Goal: Information Seeking & Learning: Learn about a topic

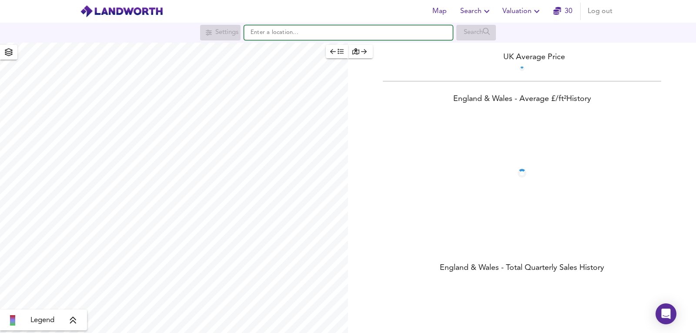
click at [351, 34] on input "text" at bounding box center [348, 32] width 209 height 15
paste input "ST4 6RY"
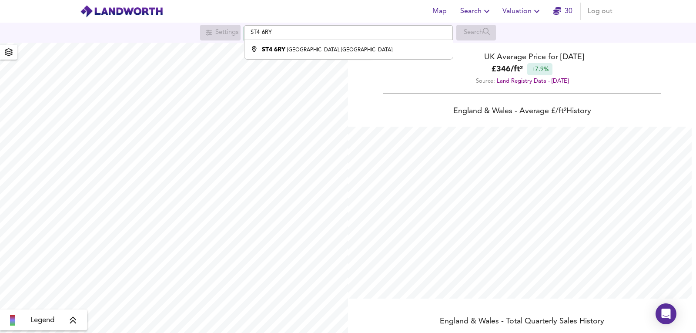
click at [490, 35] on div "Search" at bounding box center [477, 33] width 40 height 16
click at [375, 44] on li "[STREET_ADDRESS]" at bounding box center [349, 49] width 208 height 19
type input "[STREET_ADDRESS]"
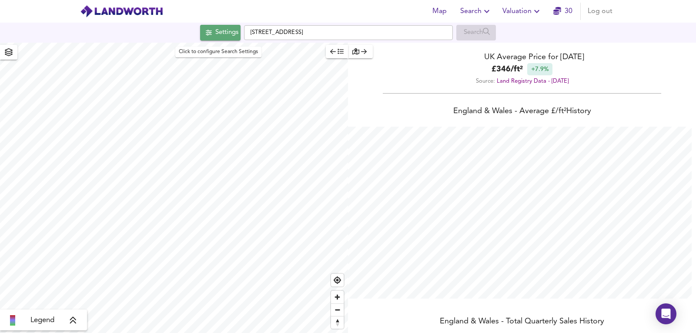
click at [226, 36] on div "Settings" at bounding box center [226, 32] width 23 height 11
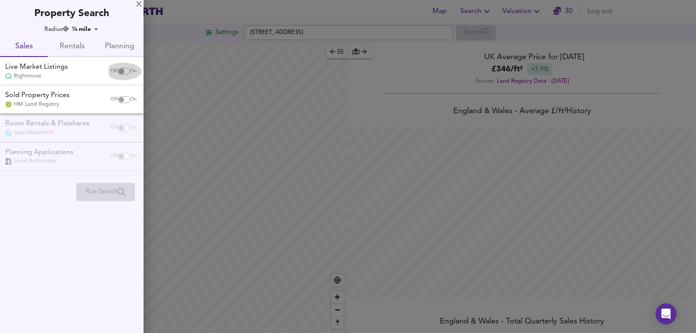
click at [119, 71] on input "checkbox" at bounding box center [121, 71] width 21 height 7
checkbox input "true"
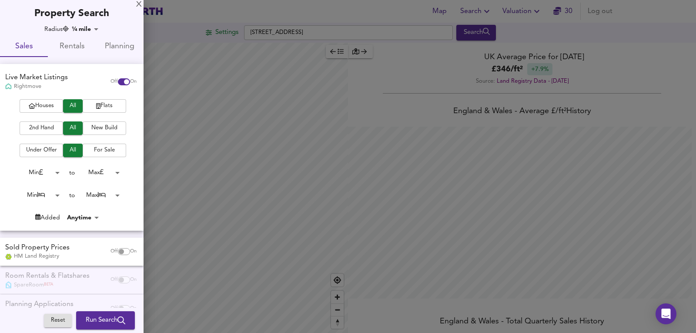
checkbox input "false"
checkbox input "true"
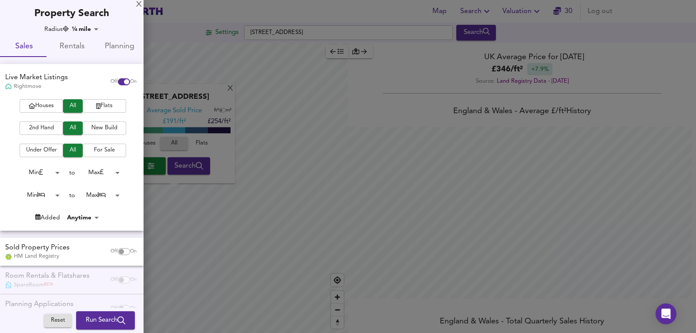
click at [116, 252] on input "checkbox" at bounding box center [121, 251] width 21 height 7
checkbox input "true"
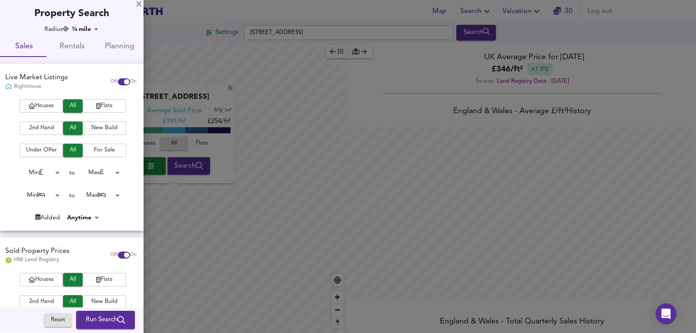
click at [48, 188] on body "Map Search Valuation 30 Log out Settings [GEOGRAPHIC_DATA], [GEOGRAPHIC_DATA] S…" at bounding box center [348, 166] width 696 height 333
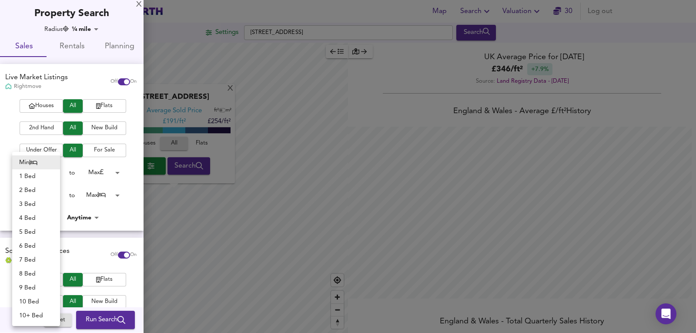
click at [34, 207] on li "3 Bed" at bounding box center [36, 204] width 48 height 14
type input "3"
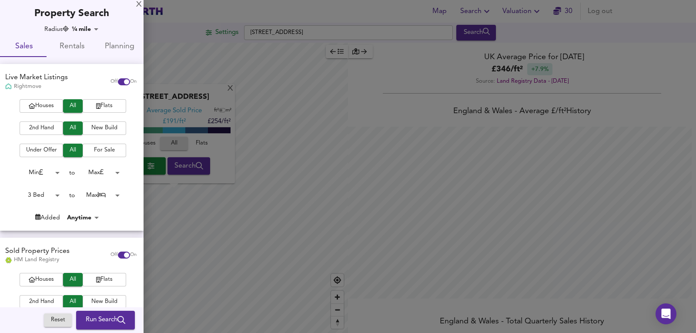
click at [111, 193] on body "Map Search Valuation 30 Log out Settings [GEOGRAPHIC_DATA], [GEOGRAPHIC_DATA] S…" at bounding box center [348, 166] width 696 height 333
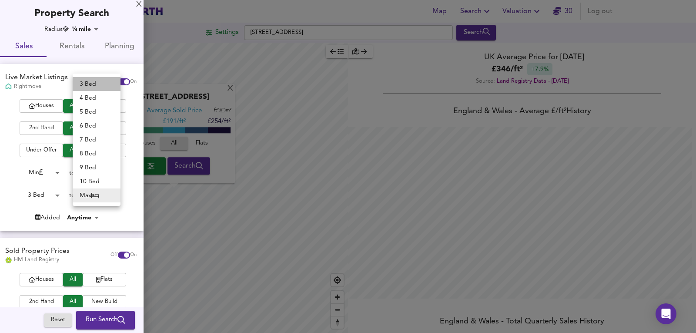
click at [104, 87] on li "3 Bed" at bounding box center [97, 84] width 48 height 14
type input "3"
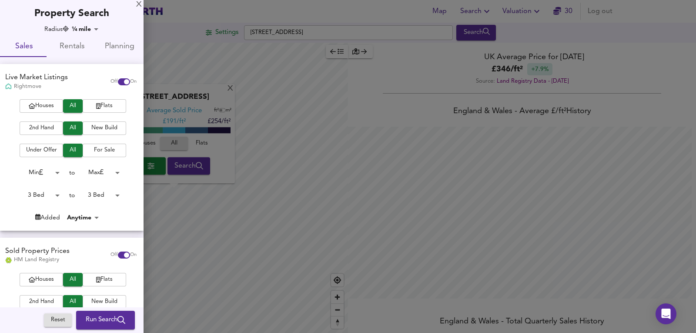
click at [100, 321] on span "Run Search" at bounding box center [106, 320] width 40 height 11
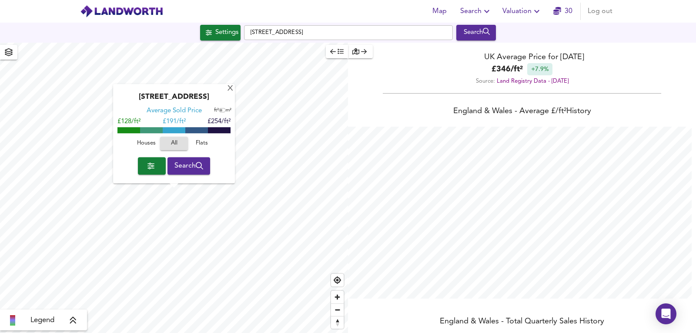
click at [485, 36] on div "Search" at bounding box center [476, 32] width 35 height 11
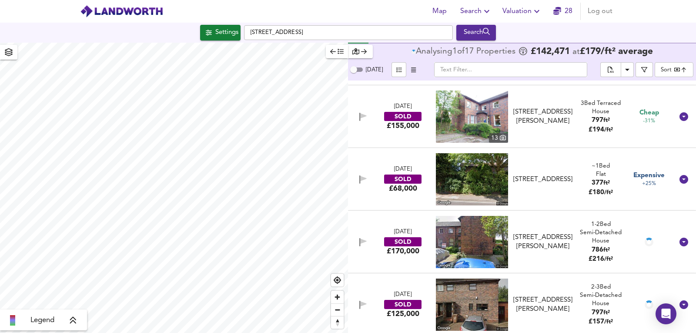
scroll to position [145, 0]
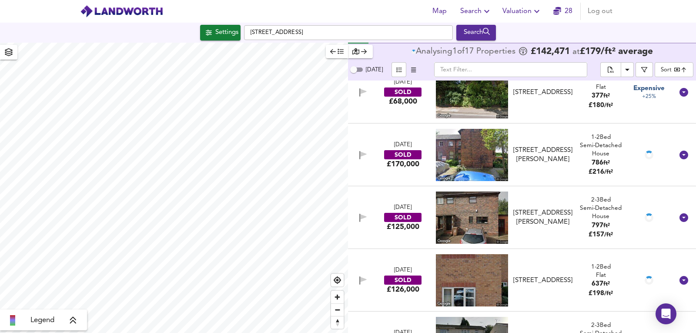
click at [675, 65] on body "Map Search Valuation 28 Log out Settings [GEOGRAPHIC_DATA], [GEOGRAPHIC_DATA] S…" at bounding box center [348, 166] width 696 height 333
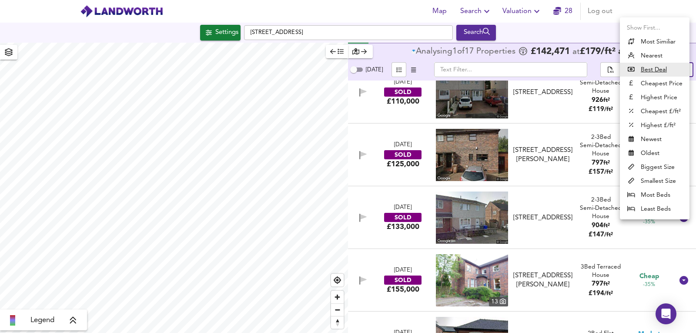
scroll to position [87, 0]
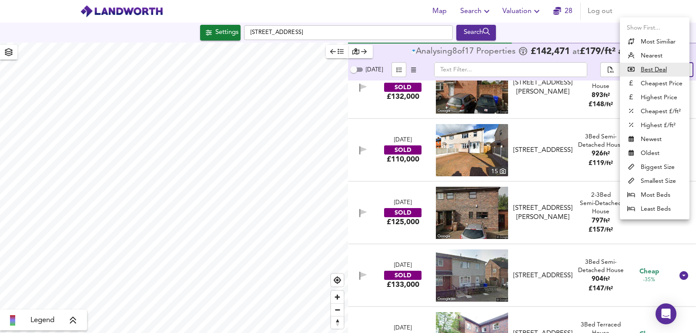
click at [658, 57] on li "Nearest" at bounding box center [655, 56] width 70 height 14
type input "distancetocenter"
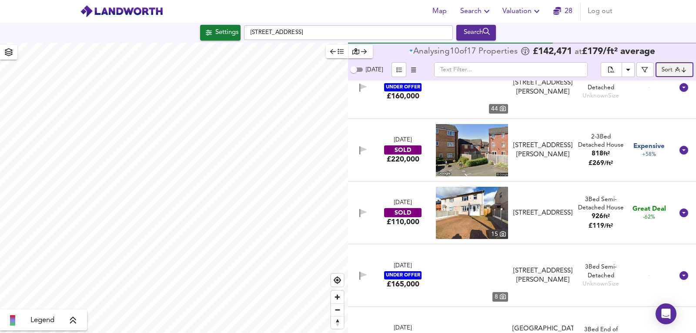
scroll to position [0, 0]
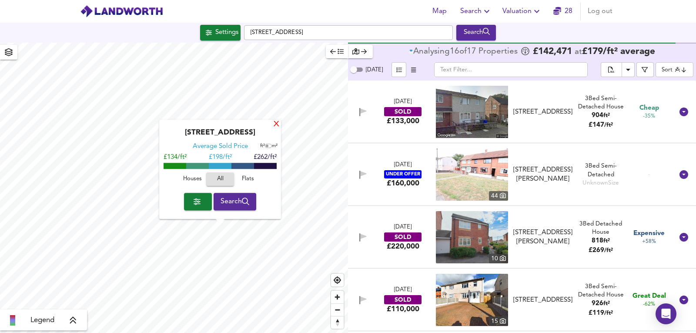
click at [278, 126] on div "X" at bounding box center [276, 125] width 7 height 8
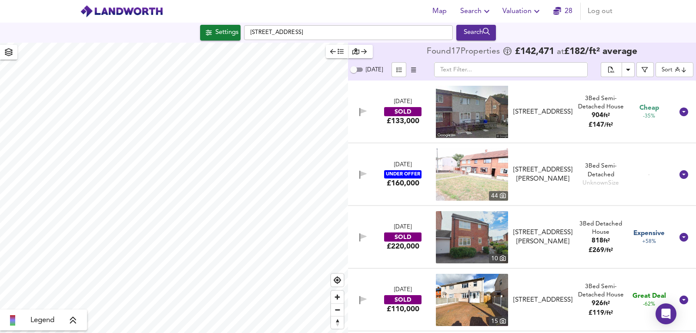
click at [567, 126] on div "[DATE] SOLD £133,000 [STREET_ADDRESS][GEOGRAPHIC_DATA][STREET_ADDRESS] 3 Bed Se…" at bounding box center [512, 112] width 324 height 52
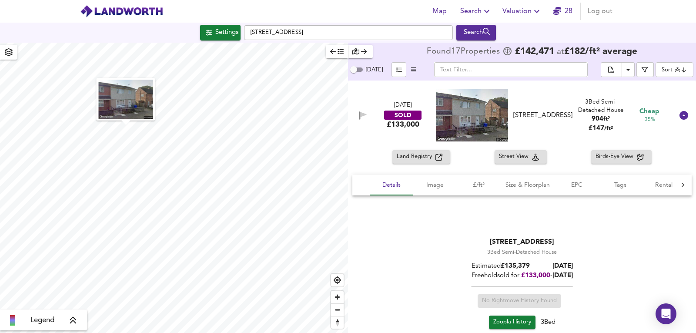
click at [573, 96] on div "[DATE] SOLD £133,000 [STREET_ADDRESS][GEOGRAPHIC_DATA][STREET_ADDRESS] 3 Bed Se…" at bounding box center [512, 115] width 324 height 52
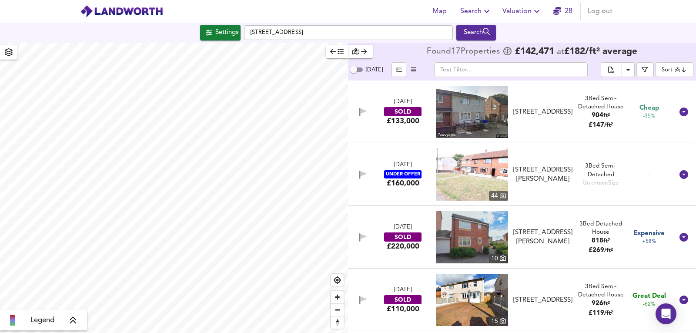
drag, startPoint x: 537, startPoint y: 131, endPoint x: 468, endPoint y: 120, distance: 70.1
click at [524, 127] on div "[DATE] SOLD £133,000 [STREET_ADDRESS][GEOGRAPHIC_DATA][STREET_ADDRESS] 3 Bed Se…" at bounding box center [512, 112] width 324 height 52
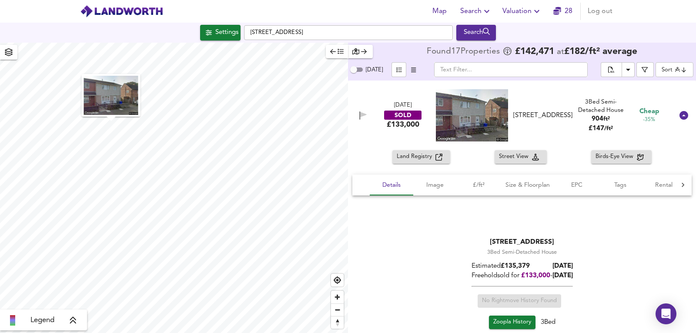
click at [468, 120] on img at bounding box center [472, 115] width 72 height 52
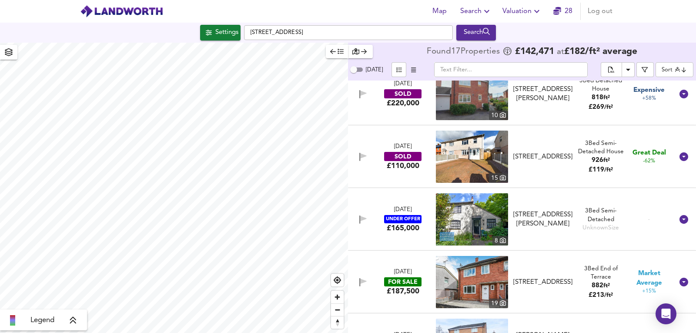
scroll to position [232, 0]
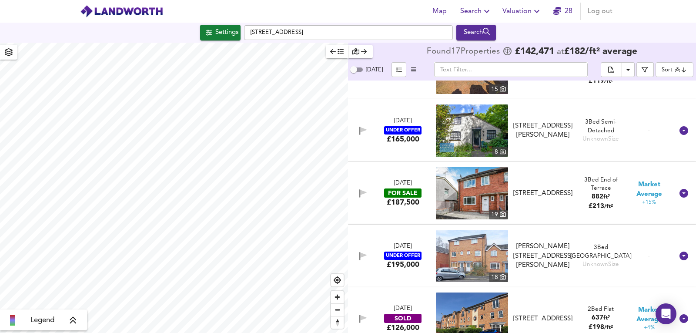
click at [487, 193] on img at bounding box center [472, 193] width 72 height 52
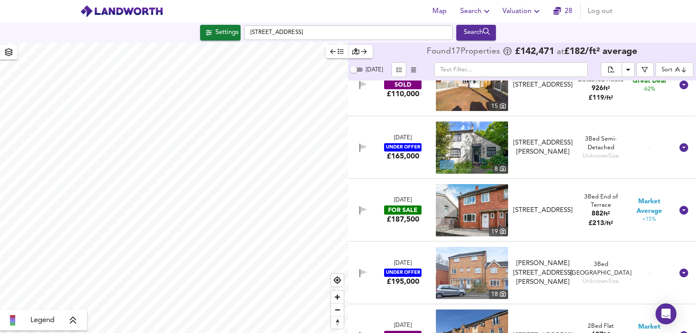
scroll to position [290, 0]
